Goal: Information Seeking & Learning: Check status

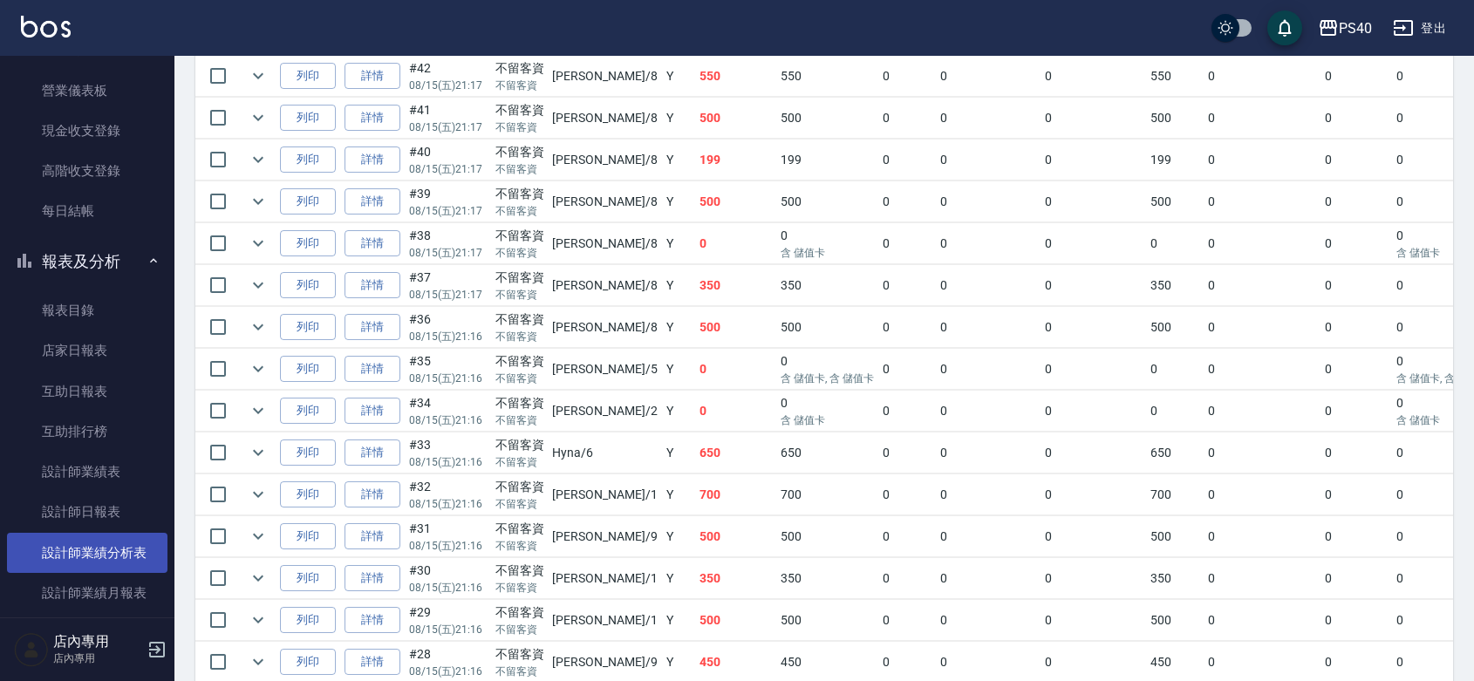
scroll to position [254, 0]
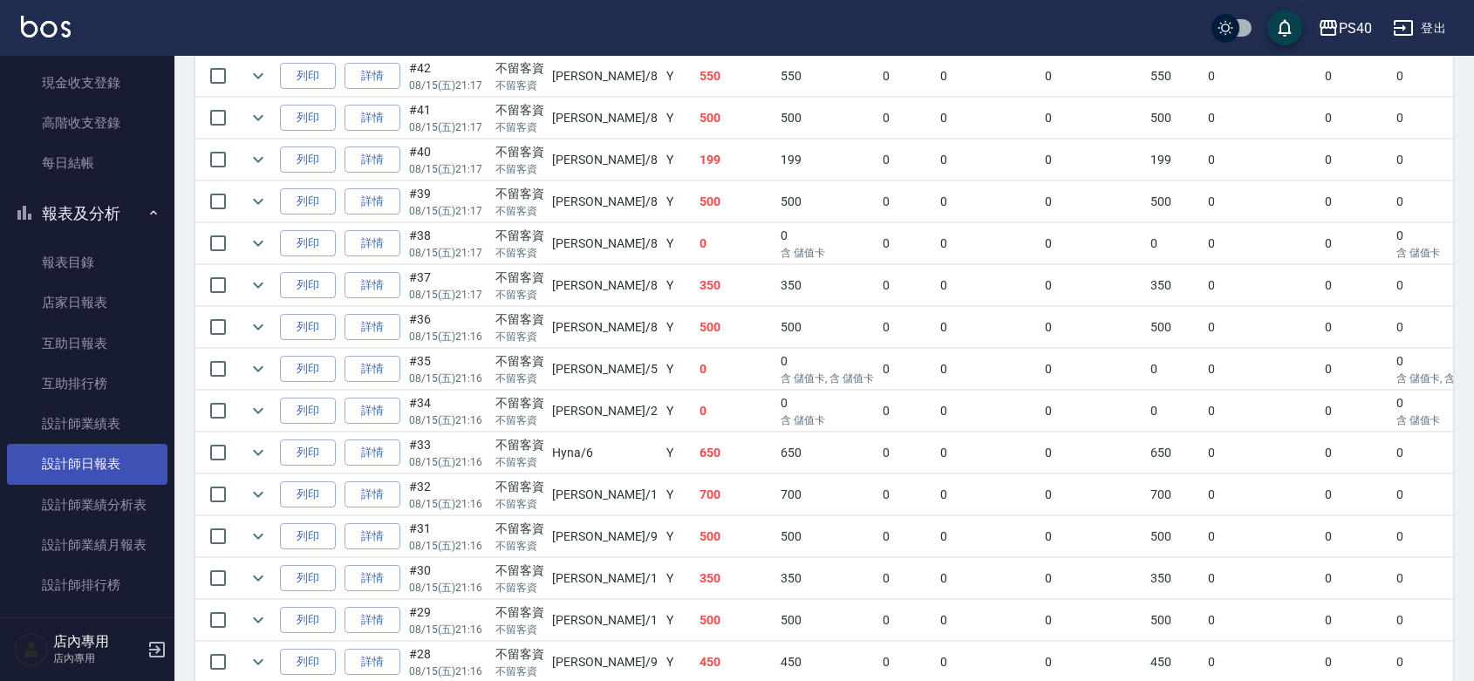
click at [101, 472] on link "設計師日報表" at bounding box center [87, 464] width 161 height 40
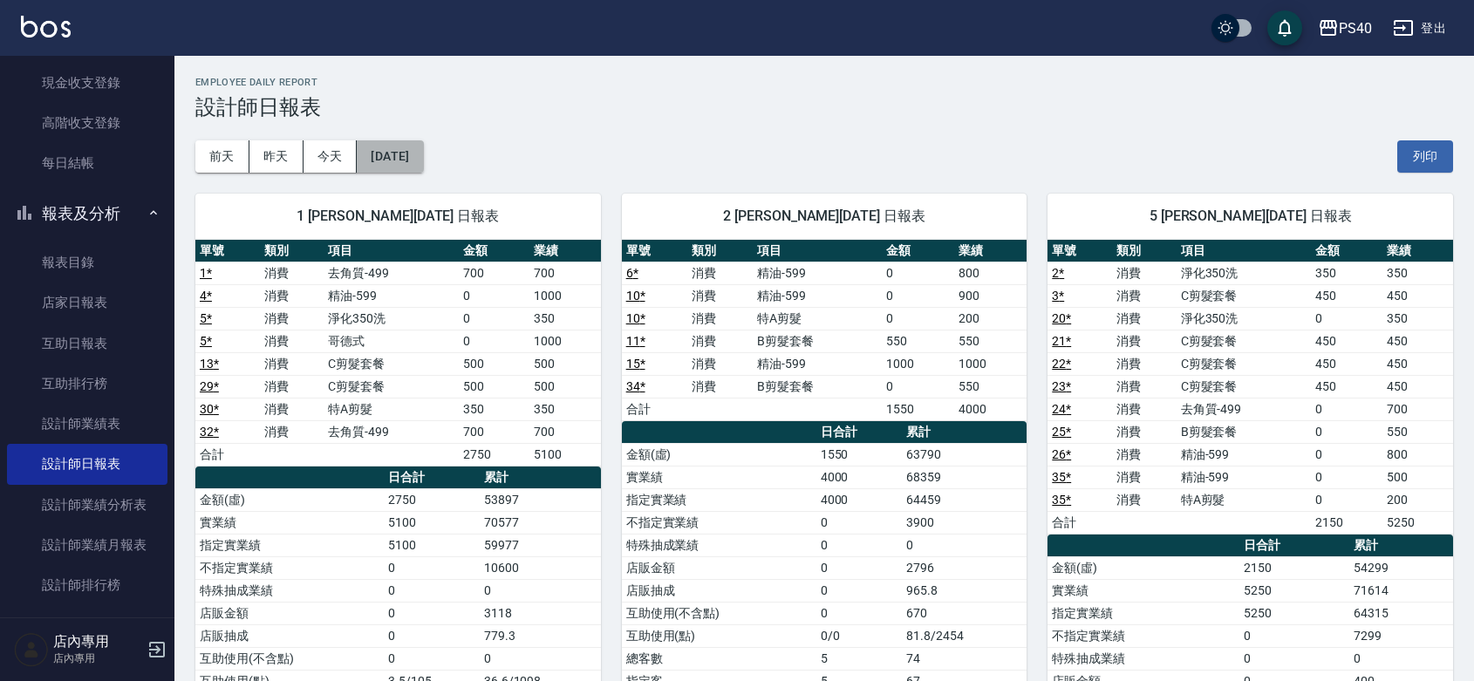
click at [413, 163] on button "[DATE]" at bounding box center [390, 156] width 66 height 32
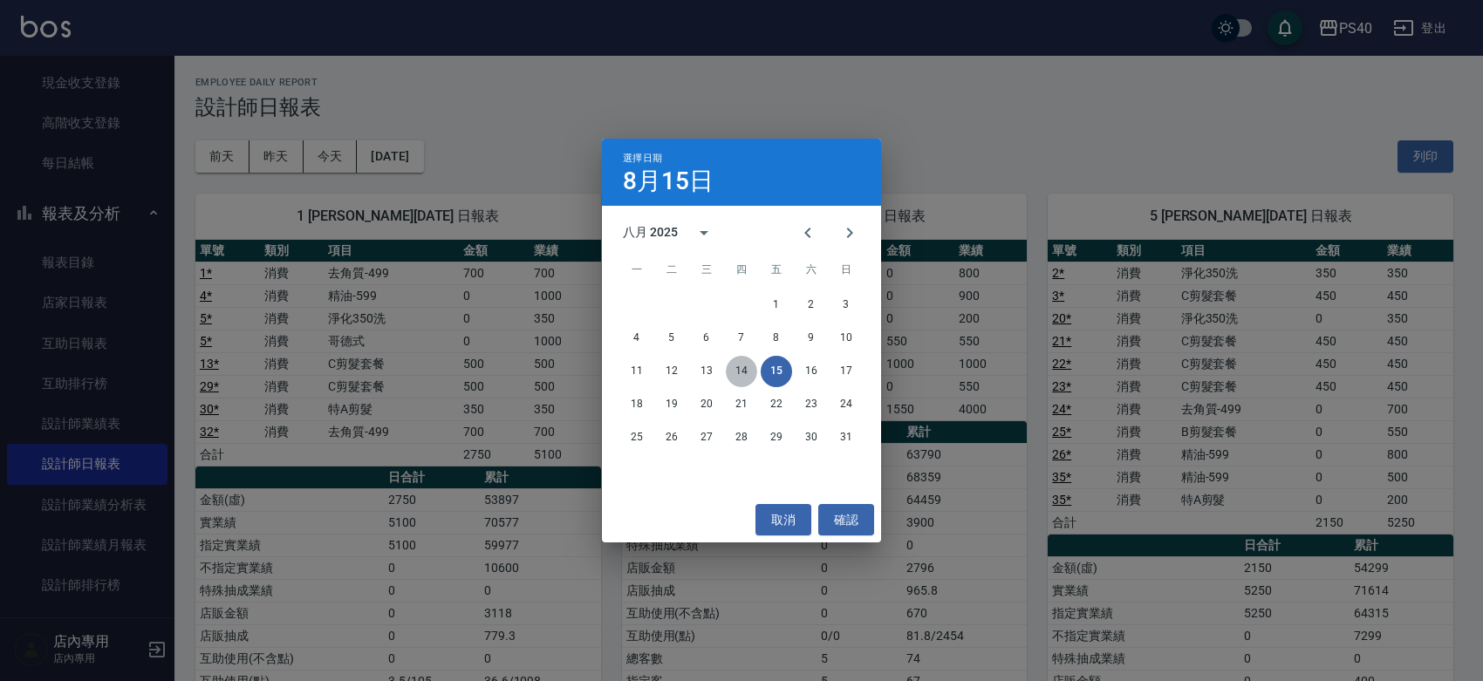
click at [743, 364] on button "14" at bounding box center [741, 371] width 31 height 31
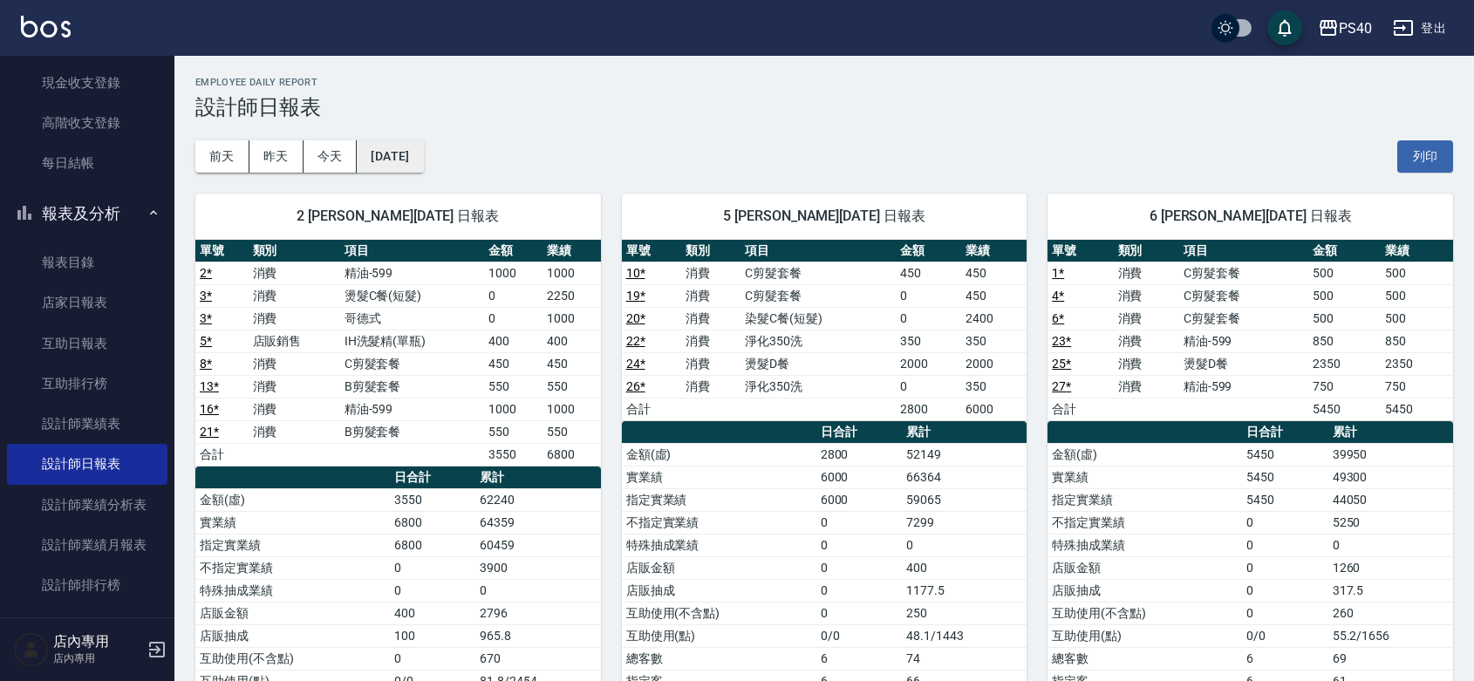
click at [423, 155] on button "[DATE]" at bounding box center [390, 156] width 66 height 32
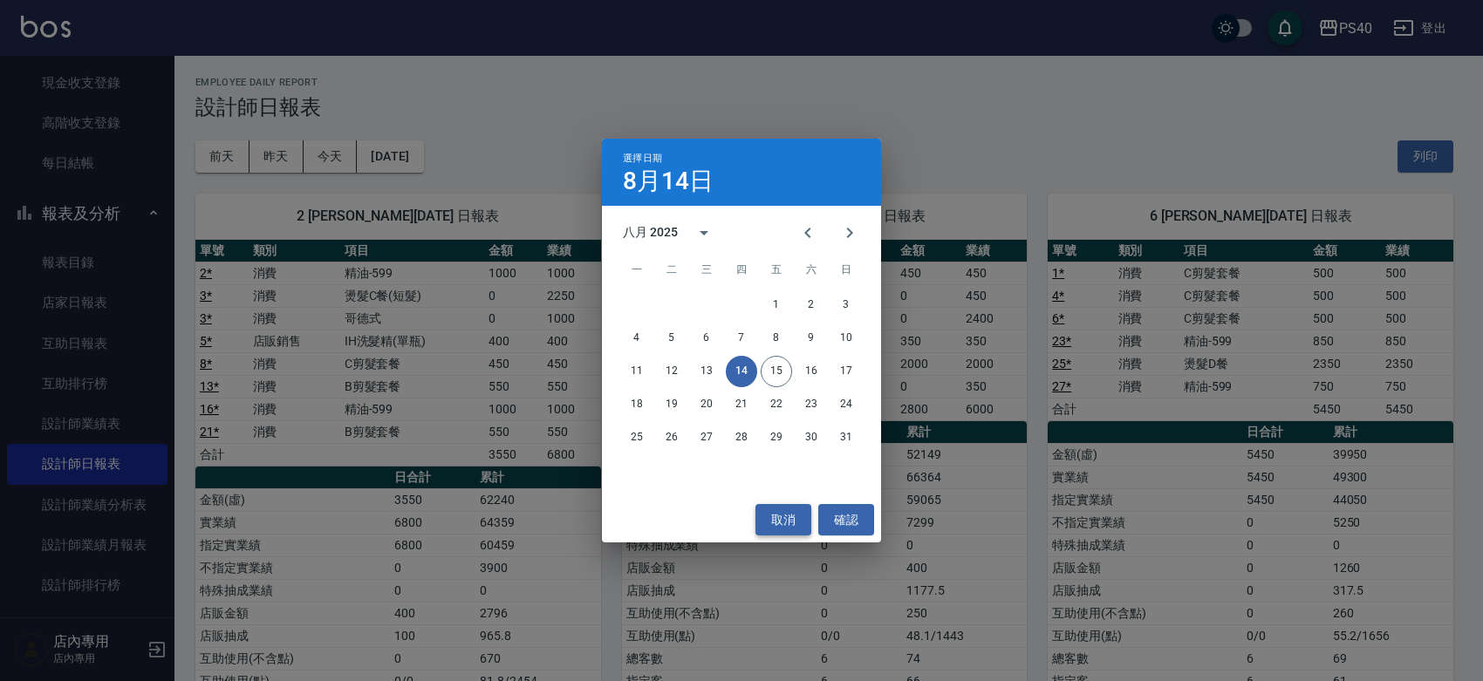
click at [794, 516] on button "取消" at bounding box center [784, 520] width 56 height 32
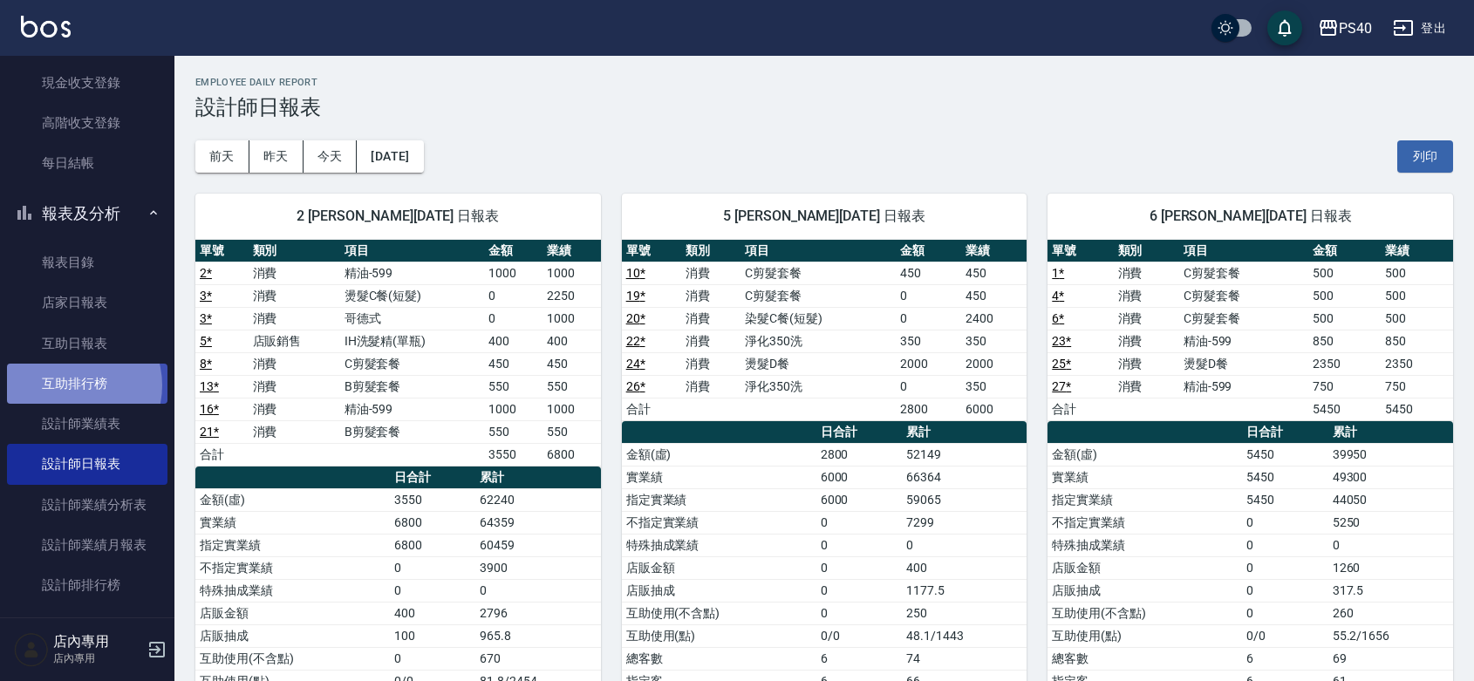
click at [71, 385] on link "互助排行榜" at bounding box center [87, 384] width 161 height 40
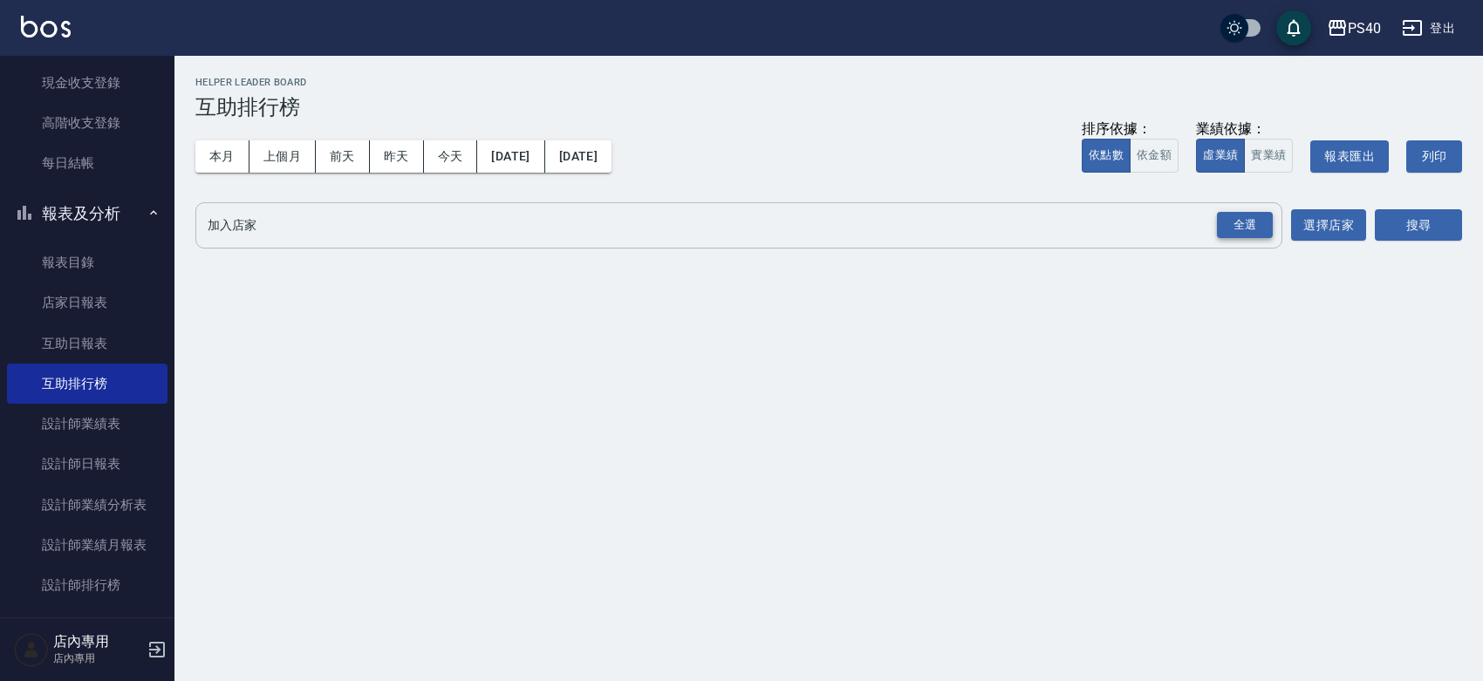
click at [1239, 232] on div "全選" at bounding box center [1245, 225] width 56 height 27
click at [1392, 228] on button "搜尋" at bounding box center [1418, 226] width 87 height 32
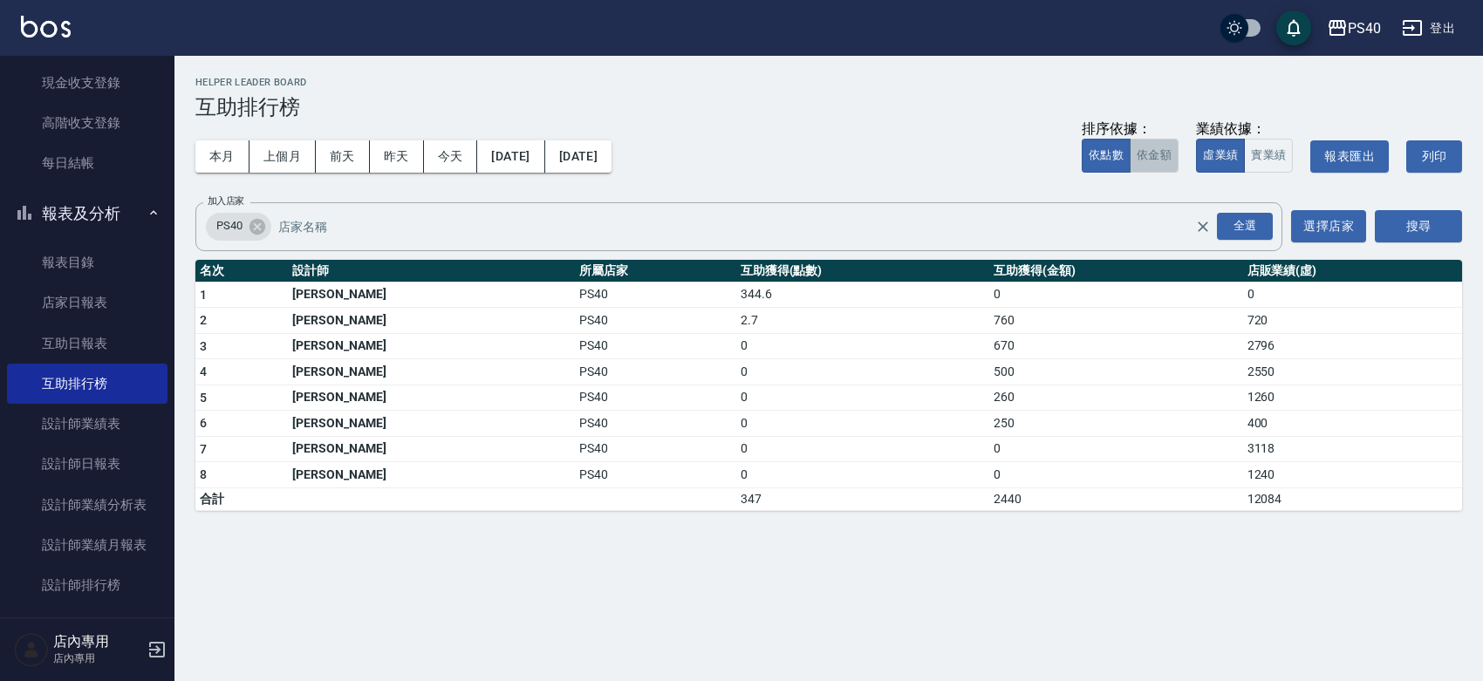
click at [1130, 163] on button "依金額" at bounding box center [1154, 156] width 49 height 34
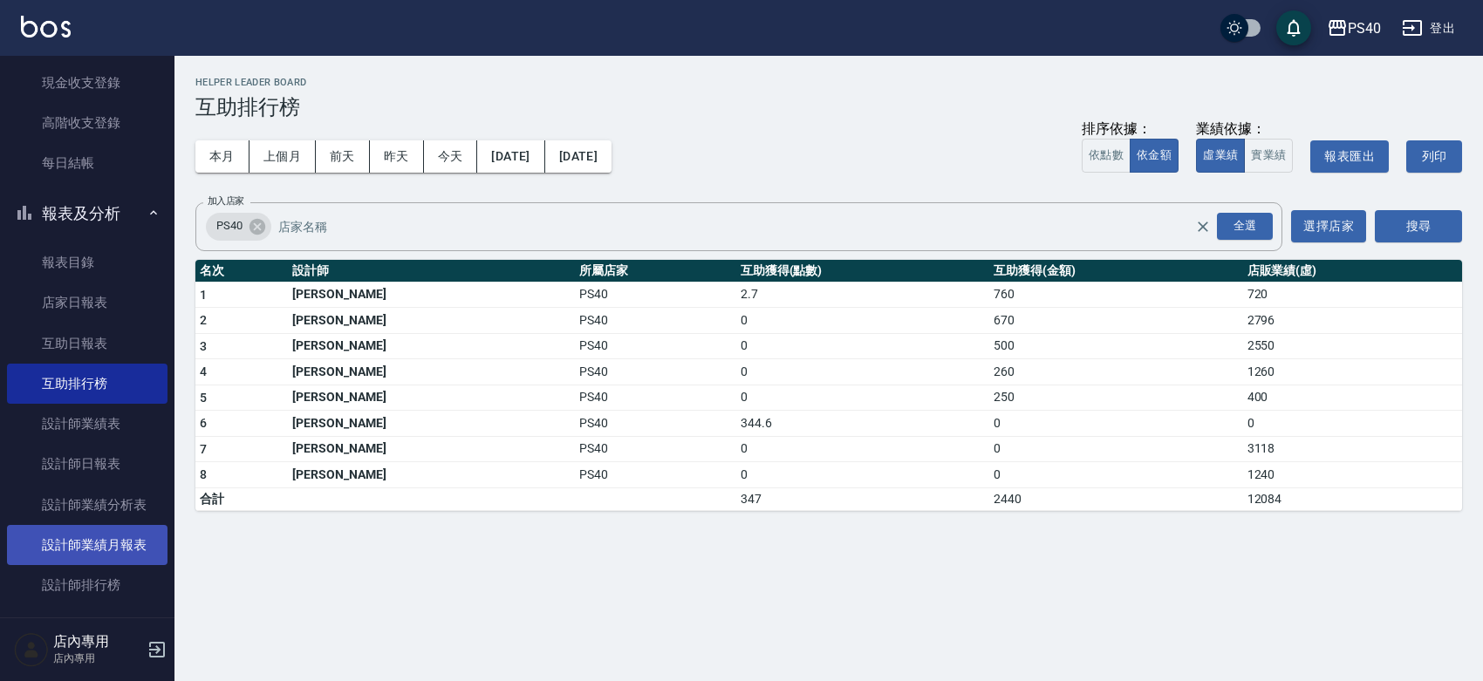
click at [122, 563] on link "設計師業績月報表" at bounding box center [87, 545] width 161 height 40
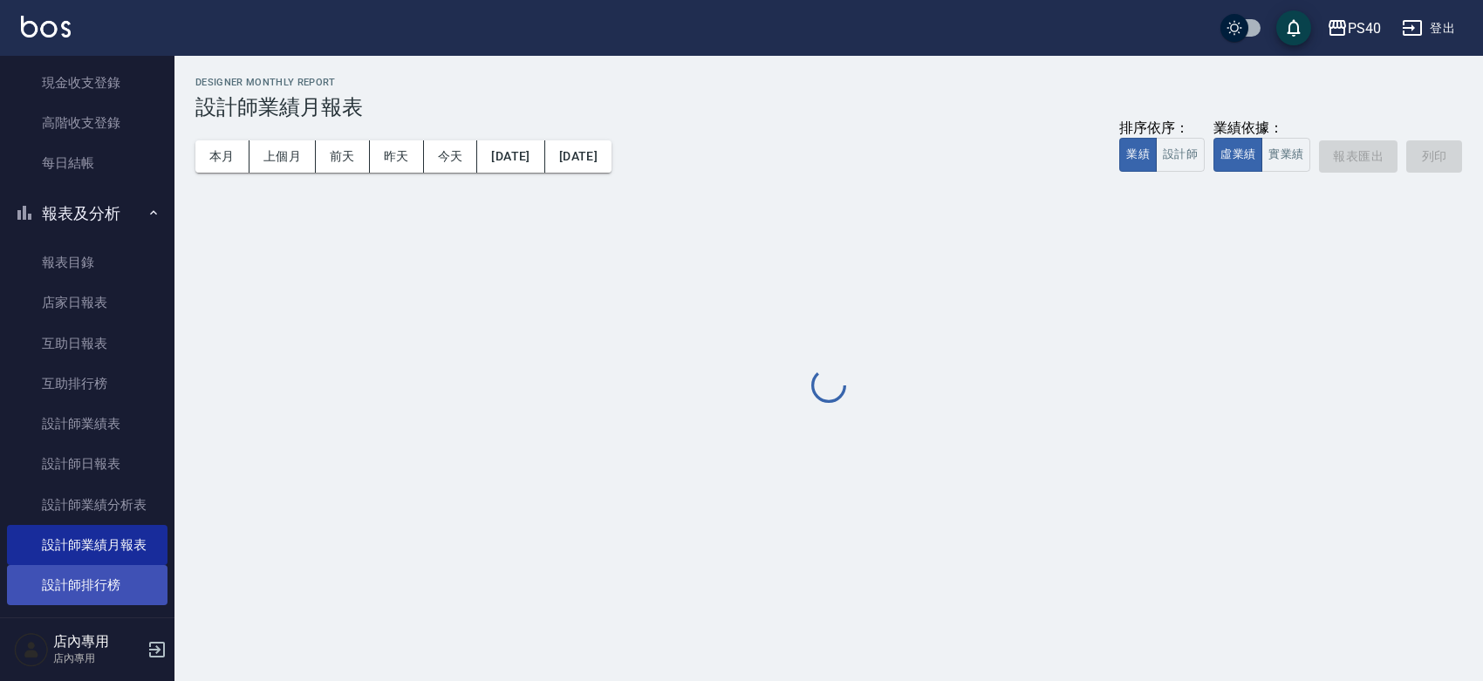
click at [101, 585] on link "設計師排行榜" at bounding box center [87, 585] width 161 height 40
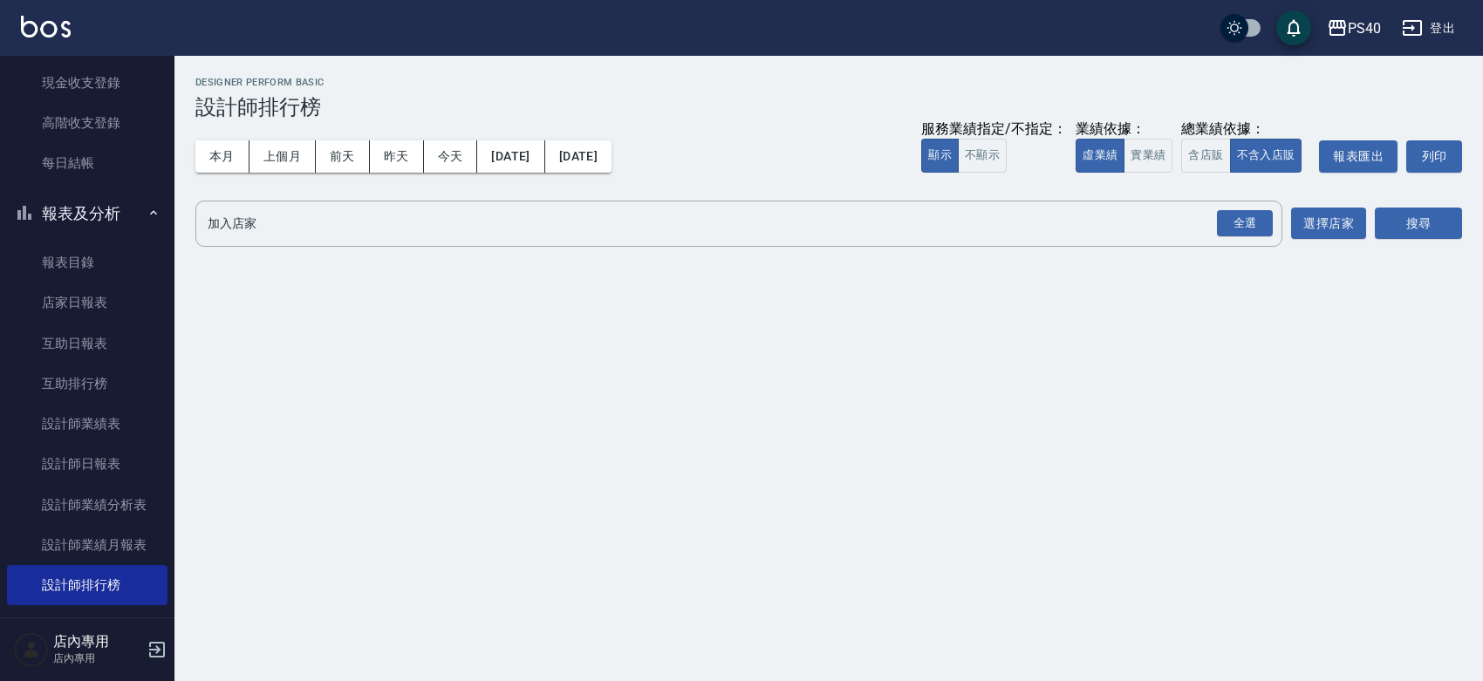
drag, startPoint x: 1109, startPoint y: 160, endPoint x: 1170, endPoint y: 186, distance: 66.4
click at [1124, 161] on button "實業績" at bounding box center [1148, 156] width 49 height 34
click at [1248, 227] on div "全選" at bounding box center [1245, 223] width 56 height 27
click at [1420, 233] on button "搜尋" at bounding box center [1418, 225] width 87 height 32
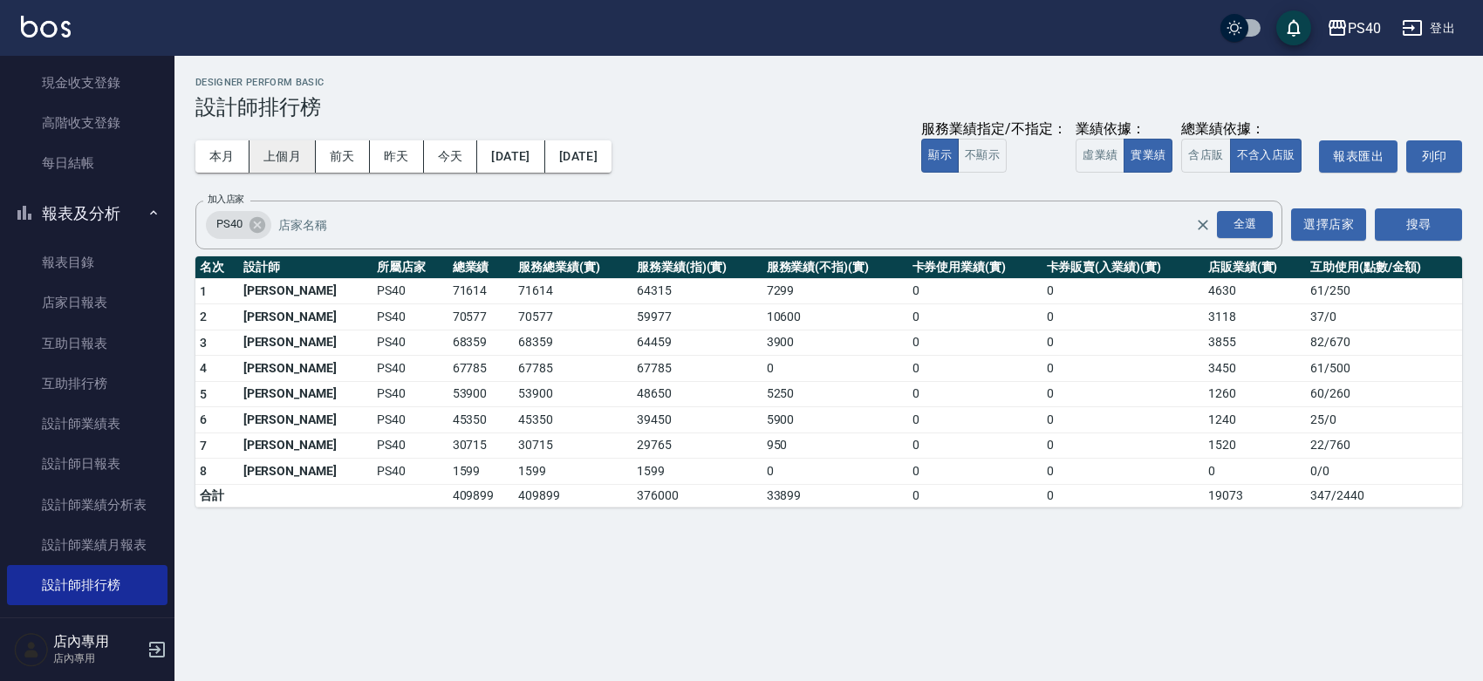
click at [298, 159] on button "上個月" at bounding box center [283, 156] width 66 height 32
click at [612, 167] on button "[DATE]" at bounding box center [578, 156] width 66 height 32
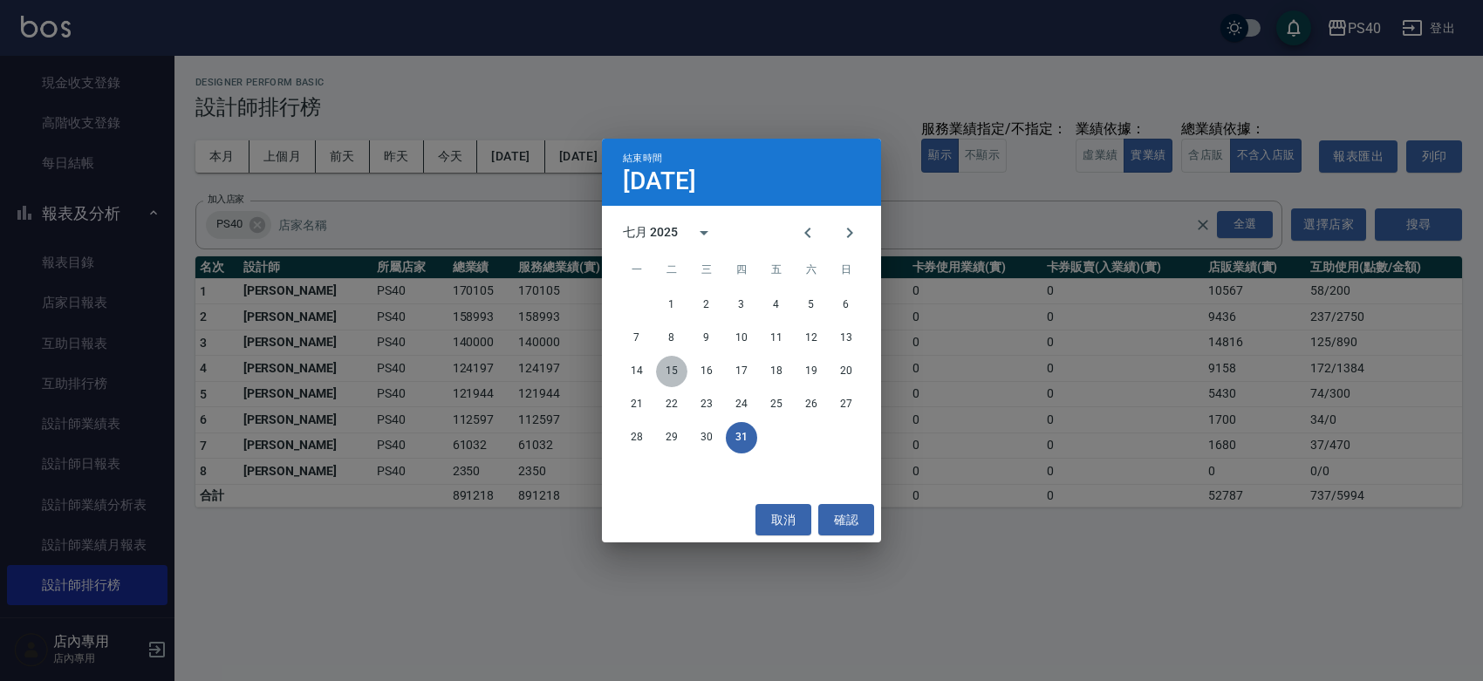
click at [673, 368] on button "15" at bounding box center [671, 371] width 31 height 31
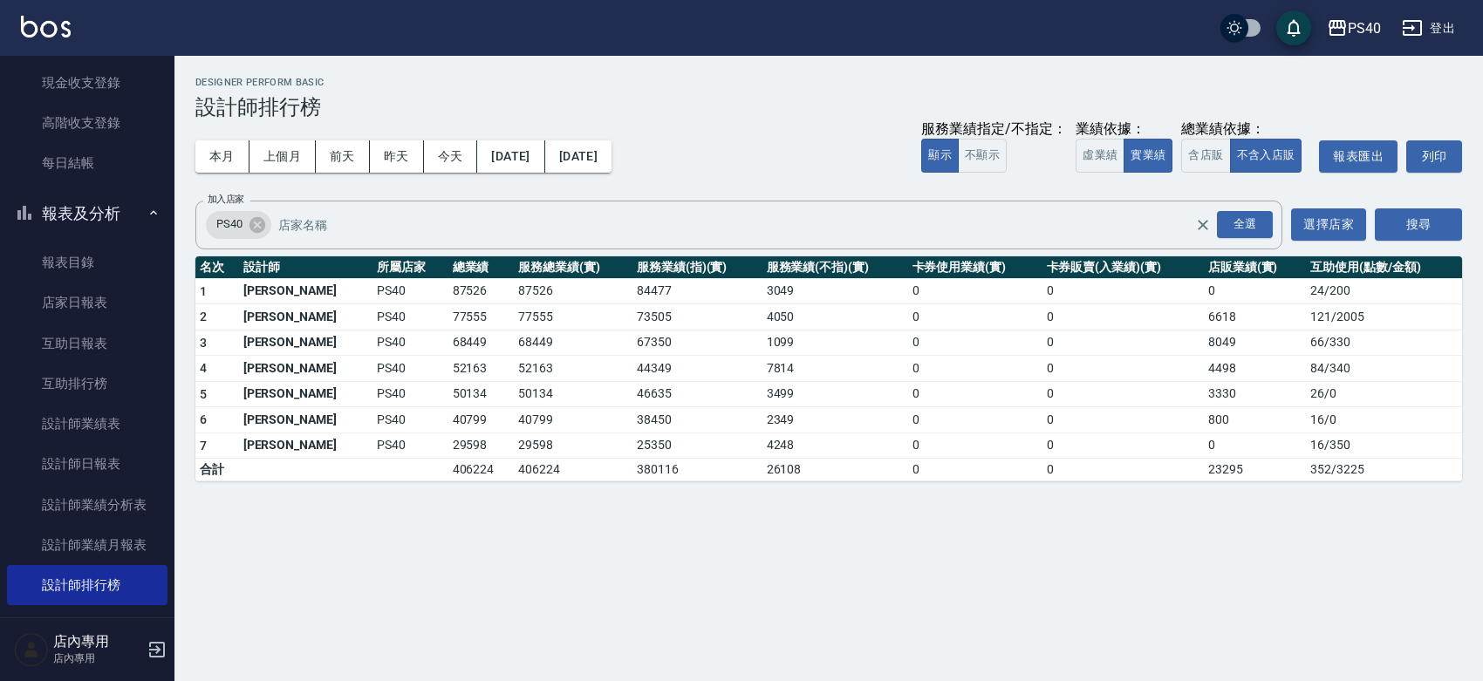
click at [44, 37] on link at bounding box center [46, 28] width 50 height 25
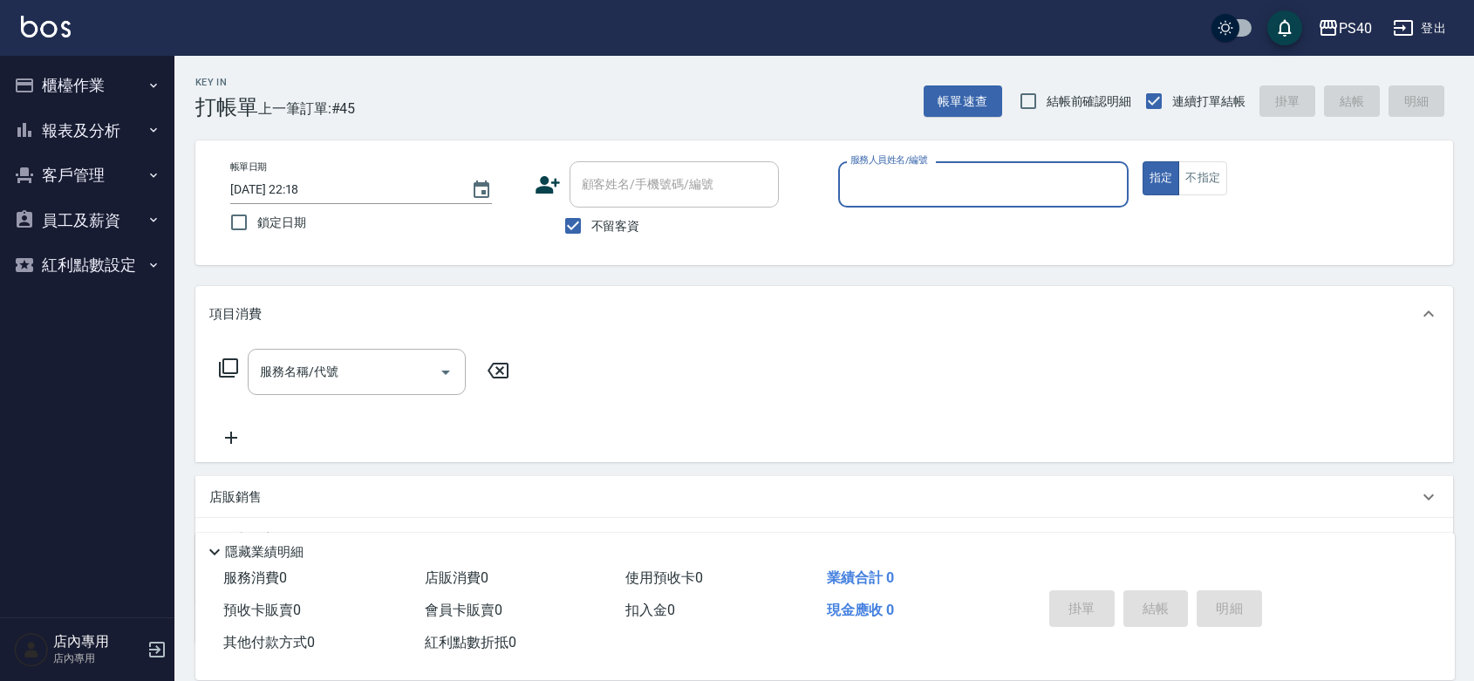
click at [51, 129] on button "報表及分析" at bounding box center [87, 130] width 161 height 45
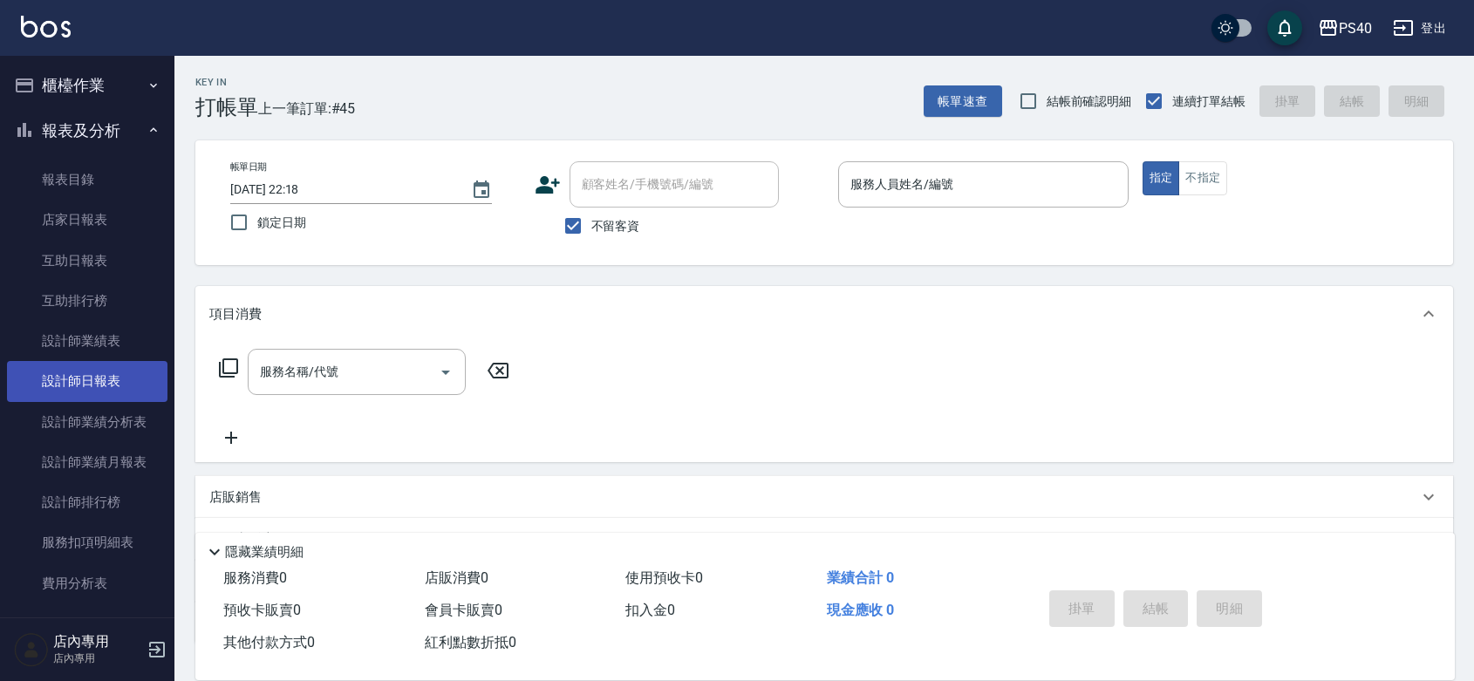
click at [103, 382] on link "設計師日報表" at bounding box center [87, 381] width 161 height 40
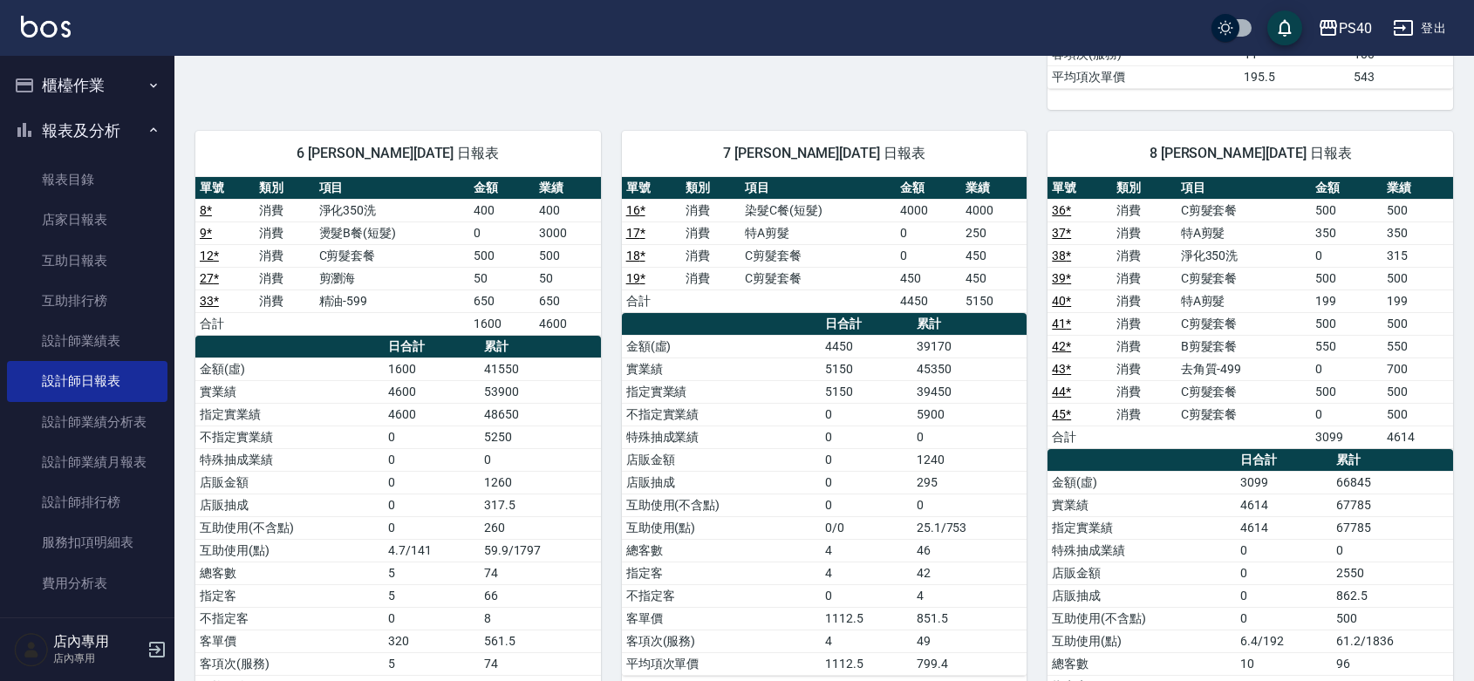
scroll to position [763, 0]
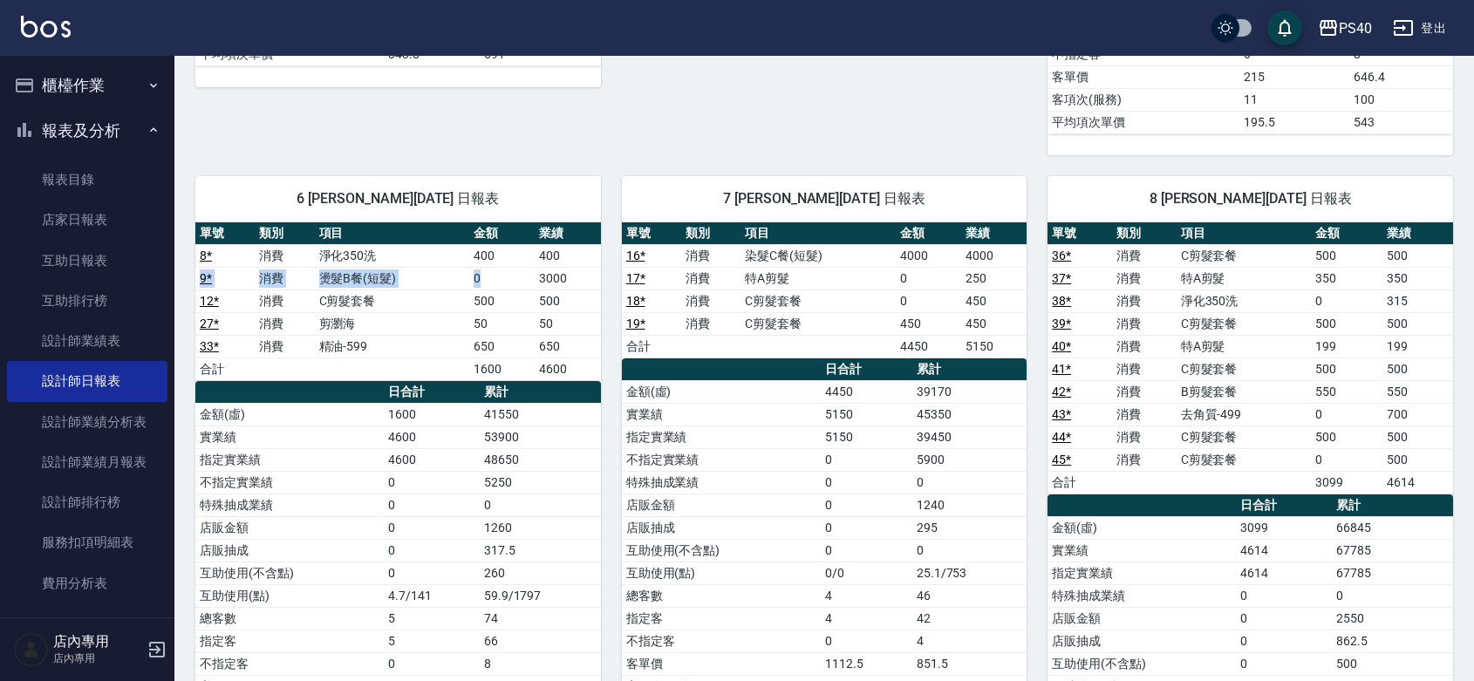
drag, startPoint x: 570, startPoint y: 262, endPoint x: 522, endPoint y: 284, distance: 53.1
click at [522, 284] on tbody "8 * 消費 淨化350洗 400 400 9 * 消費 燙髮B餐(短髮) 0 3000 12 * 消費 C剪髮套餐 500 500 27 * 消費 剪瀏海 …" at bounding box center [398, 312] width 406 height 136
click at [594, 312] on td "500" at bounding box center [567, 301] width 65 height 23
click at [580, 286] on td "3000" at bounding box center [567, 278] width 65 height 23
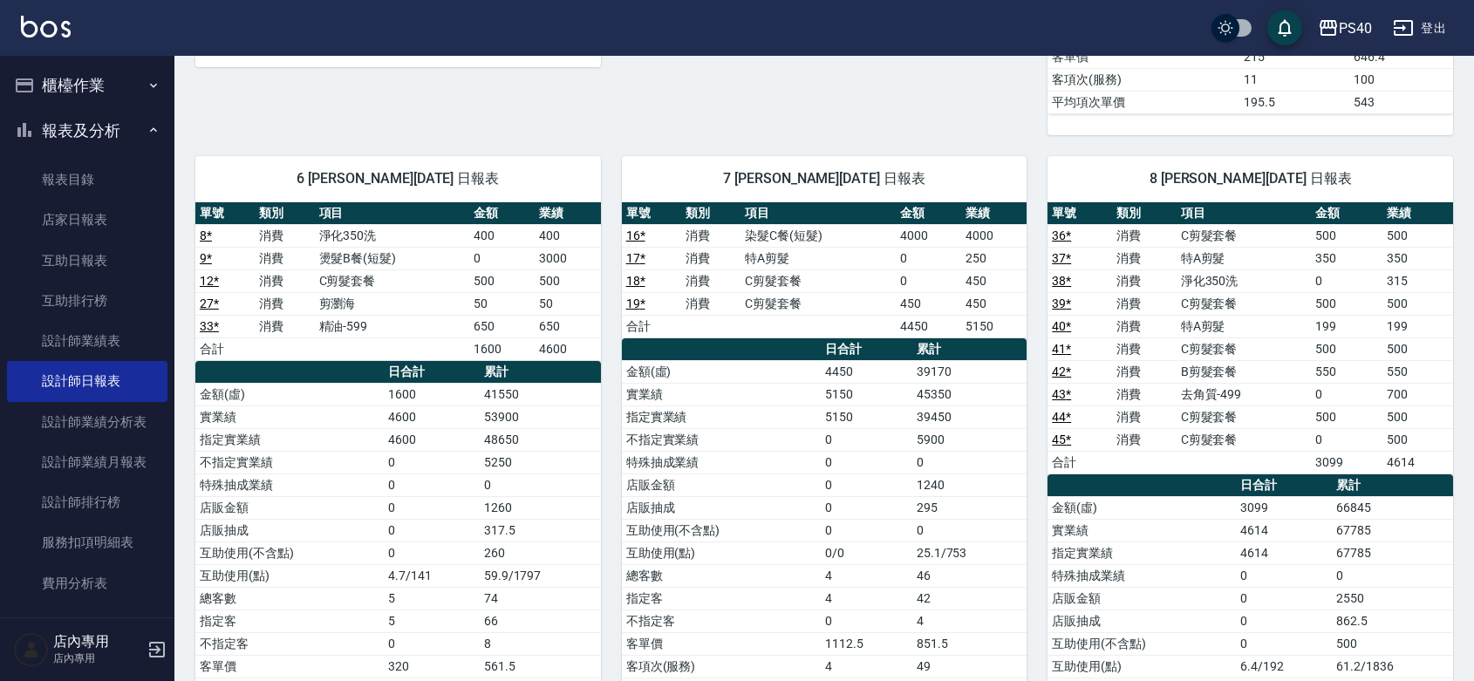
scroll to position [821, 0]
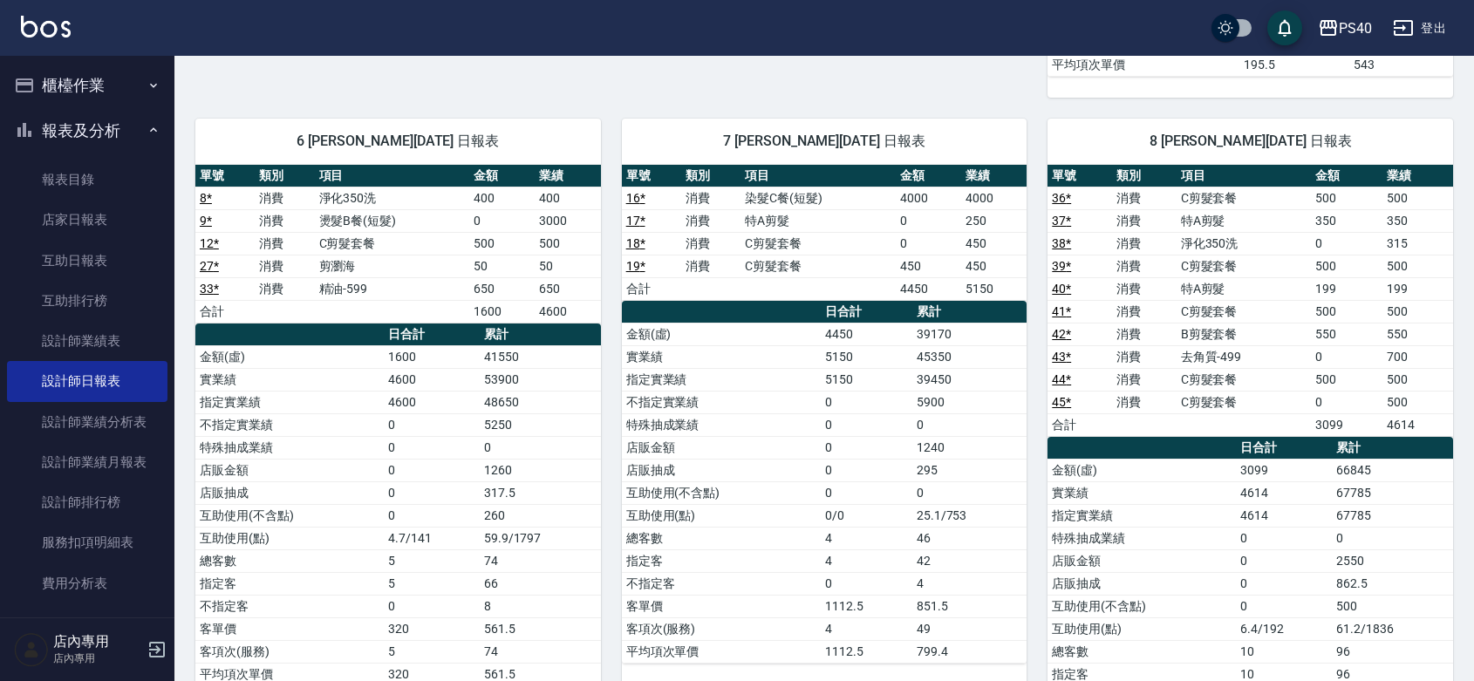
click at [578, 293] on td "650" at bounding box center [567, 288] width 65 height 23
drag, startPoint x: 569, startPoint y: 202, endPoint x: 537, endPoint y: 193, distance: 32.6
click at [537, 193] on td "400" at bounding box center [567, 198] width 65 height 23
click at [543, 272] on td "50" at bounding box center [567, 266] width 65 height 23
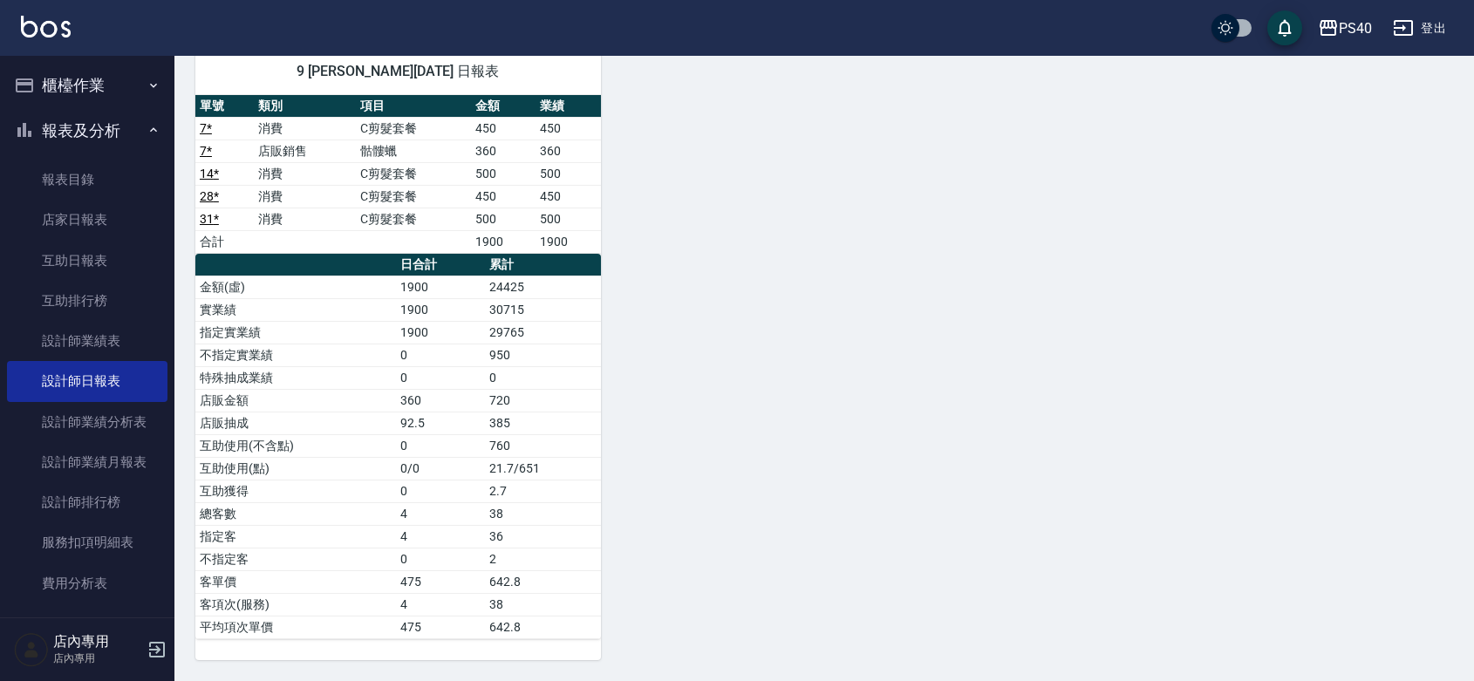
scroll to position [1331, 0]
